Goal: Information Seeking & Learning: Learn about a topic

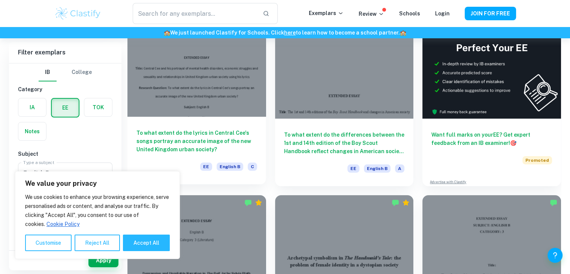
scroll to position [80, 0]
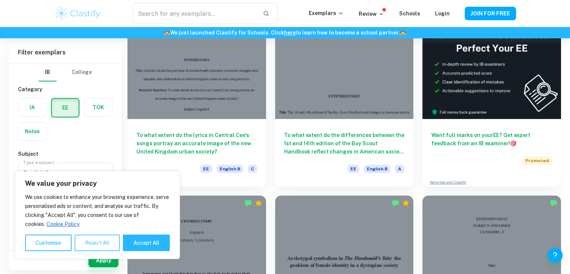
click at [87, 242] on button "Reject All" at bounding box center [97, 242] width 45 height 17
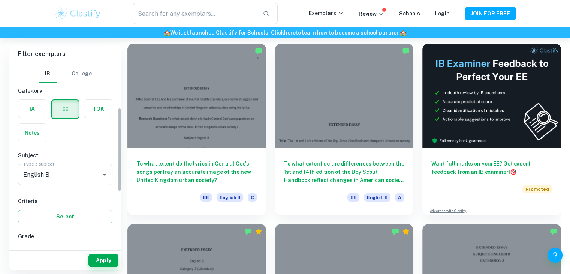
scroll to position [102, 0]
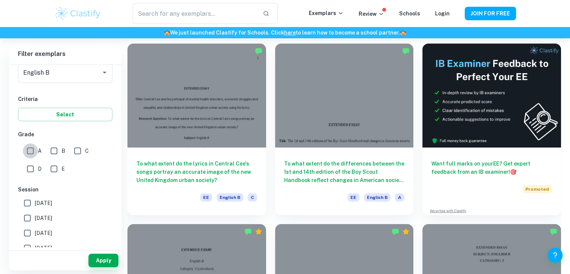
click at [30, 152] on input "A" at bounding box center [30, 150] width 15 height 15
checkbox input "true"
click at [100, 263] on button "Apply" at bounding box center [104, 261] width 30 height 14
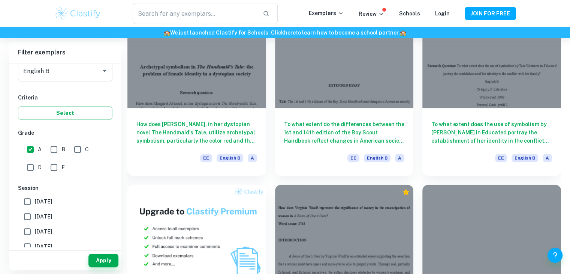
scroll to position [271, 0]
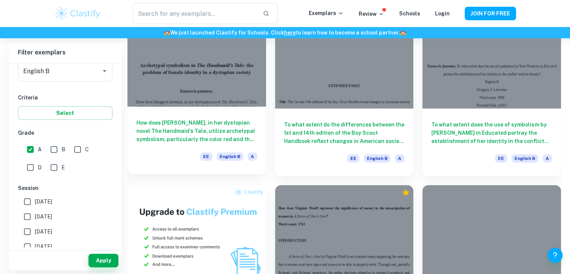
click at [213, 130] on h6 "How does [PERSON_NAME], in her dystopian novel The Handmaid's Tale, utilize arc…" at bounding box center [197, 131] width 121 height 25
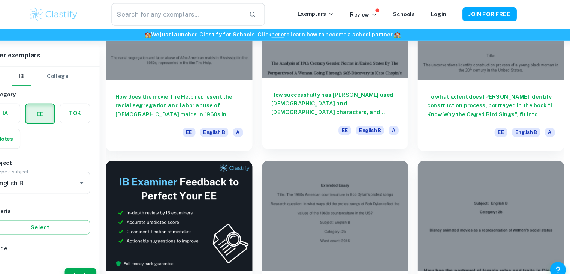
scroll to position [1015, 0]
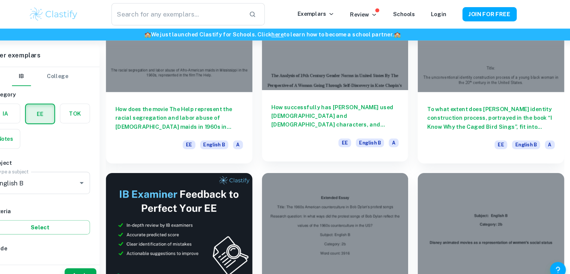
click at [326, 119] on h6 "How successfully has [PERSON_NAME] used [DEMOGRAPHIC_DATA] and [DEMOGRAPHIC_DAT…" at bounding box center [344, 109] width 121 height 25
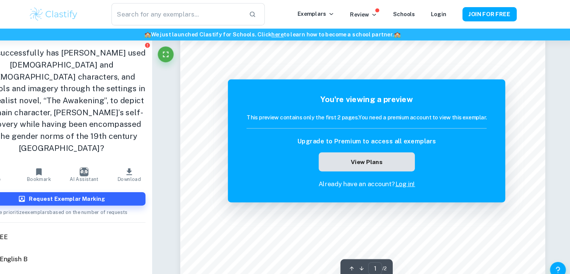
scroll to position [137, 0]
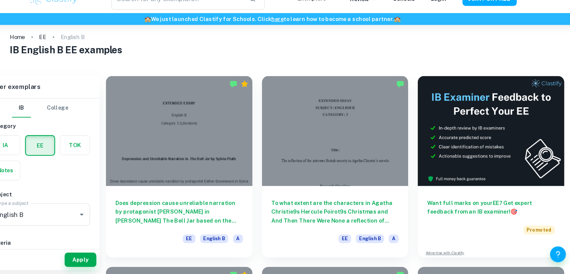
scroll to position [9, 0]
